Goal: Task Accomplishment & Management: Use online tool/utility

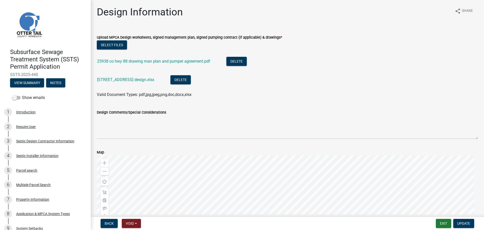
scroll to position [91, 0]
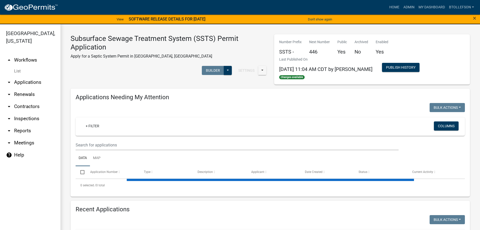
select select "3: 100"
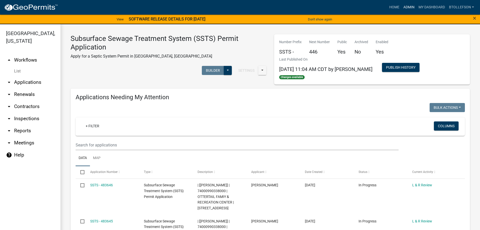
click at [408, 8] on link "Admin" at bounding box center [408, 8] width 15 height 10
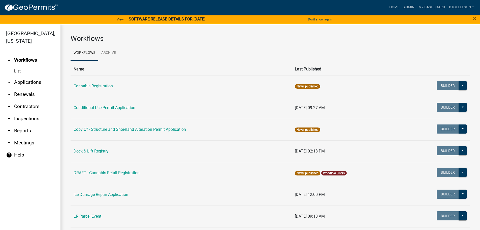
click at [32, 82] on link "arrow_drop_down Applications" at bounding box center [30, 82] width 60 height 12
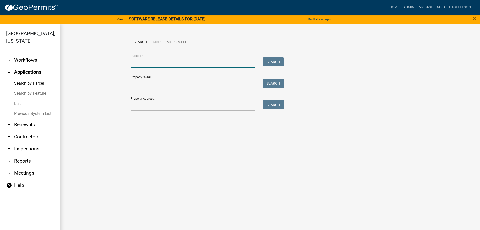
click at [174, 62] on input "Parcel ID:" at bounding box center [193, 62] width 125 height 10
paste input "37000990235000"
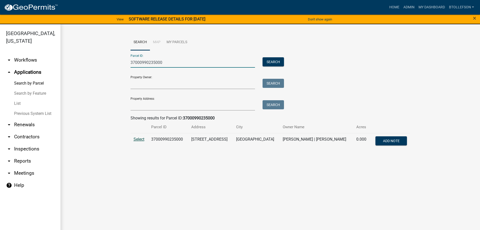
type input "37000990235000"
click at [141, 138] on span "Select" at bounding box center [139, 139] width 11 height 5
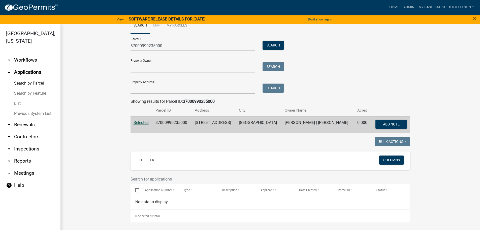
scroll to position [25, 0]
